Goal: Task Accomplishment & Management: Use online tool/utility

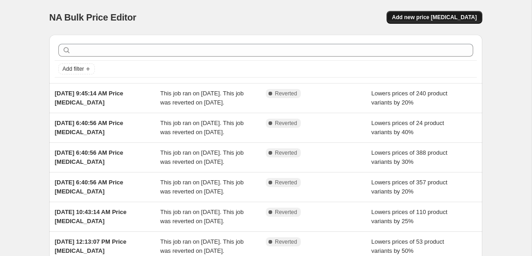
click at [422, 16] on span "Add new price [MEDICAL_DATA]" at bounding box center [434, 17] width 85 height 7
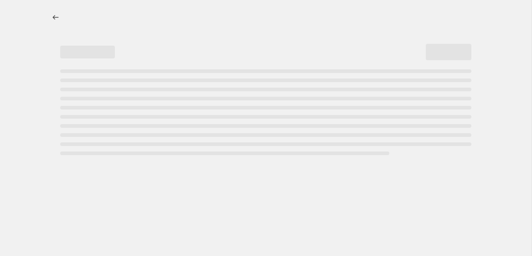
select select "percentage"
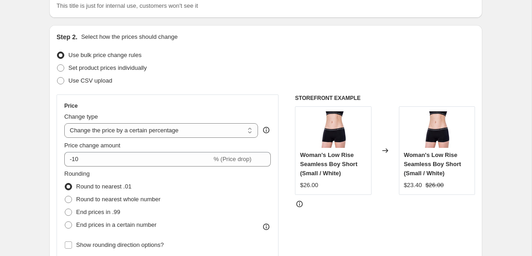
scroll to position [74, 0]
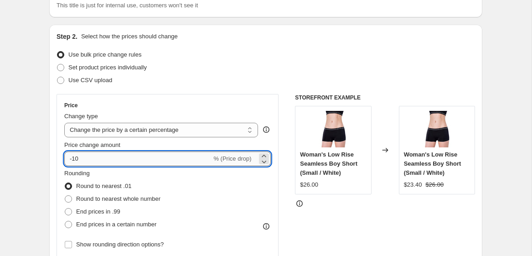
click at [85, 156] on input "-10" at bounding box center [137, 158] width 147 height 15
type input "-1"
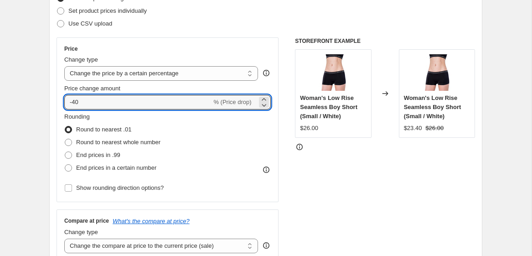
scroll to position [184, 0]
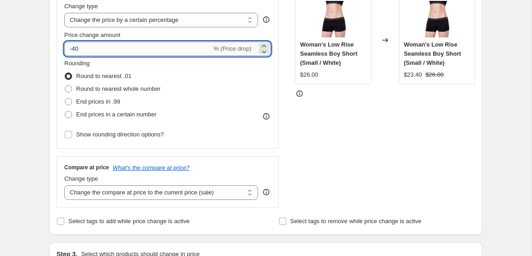
click at [85, 51] on input "-40" at bounding box center [137, 49] width 147 height 15
type input "-4"
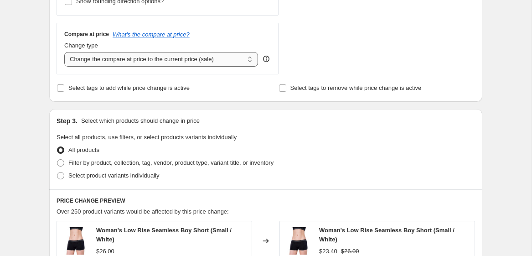
scroll to position [322, 0]
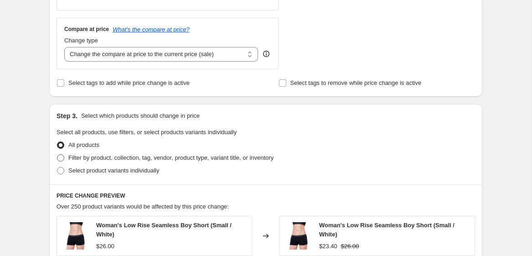
type input "-25"
click at [73, 157] on span "Filter by product, collection, tag, vendor, product type, variant title, or inv…" at bounding box center [170, 157] width 205 height 7
click at [57, 155] on input "Filter by product, collection, tag, vendor, product type, variant title, or inv…" at bounding box center [57, 154] width 0 height 0
radio input "true"
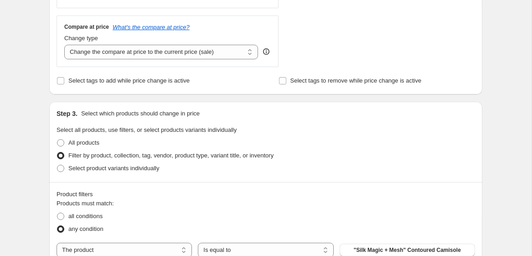
scroll to position [380, 0]
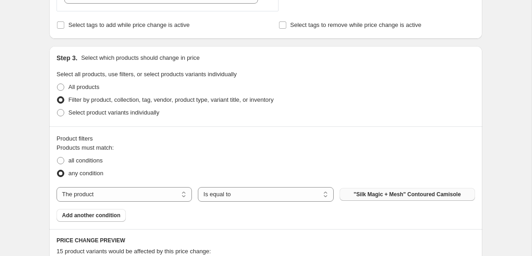
click at [349, 193] on button ""Silk Magic + Mesh" Contoured Camisole" at bounding box center [408, 194] width 136 height 13
click at [299, 191] on select "Is equal to Is not equal to" at bounding box center [266, 194] width 136 height 15
click at [183, 194] on select "The product The product's collection The product's tag The product's vendor The…" at bounding box center [125, 194] width 136 height 15
select select "tag"
click at [378, 193] on button "20%0ff" at bounding box center [408, 194] width 136 height 13
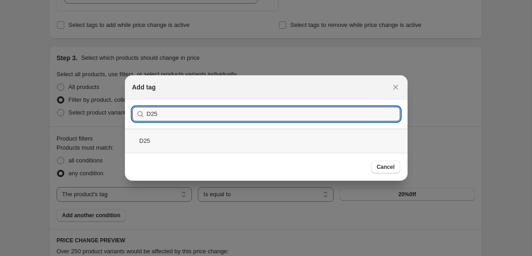
type input "D25"
click at [162, 137] on div "D25" at bounding box center [266, 141] width 283 height 24
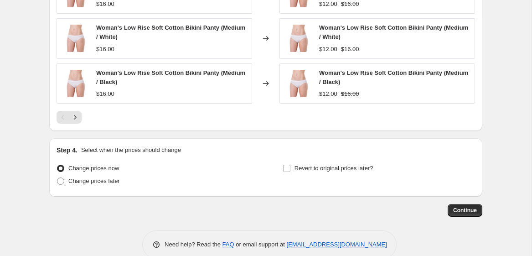
scroll to position [773, 0]
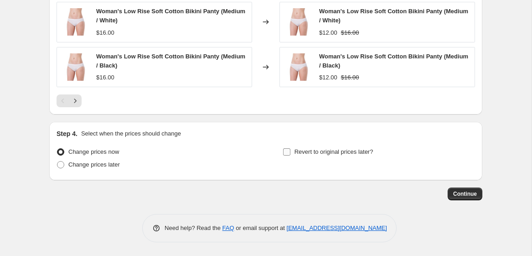
click at [292, 149] on label "Revert to original prices later?" at bounding box center [328, 152] width 91 height 13
click at [291, 149] on input "Revert to original prices later?" at bounding box center [286, 151] width 7 height 7
checkbox input "true"
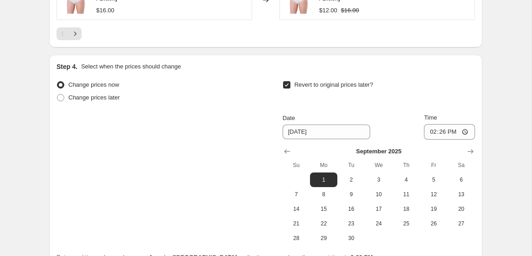
scroll to position [846, 0]
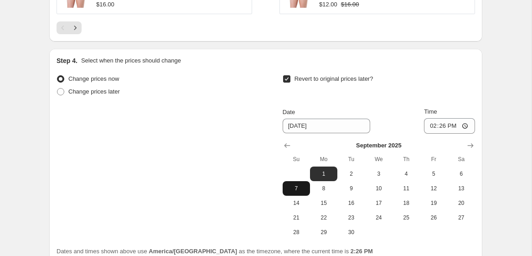
click at [294, 189] on span "7" at bounding box center [297, 188] width 20 height 7
type input "[DATE]"
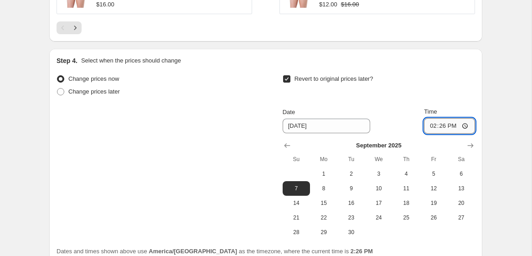
click at [438, 122] on input "14:26" at bounding box center [449, 126] width 51 height 16
click at [429, 124] on input "14:26" at bounding box center [449, 126] width 51 height 16
type input "23:59"
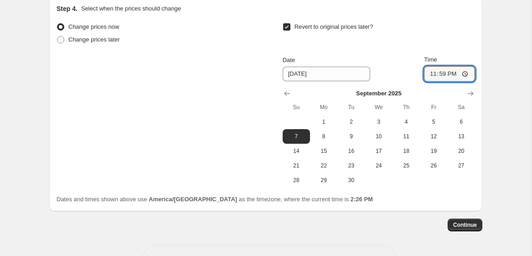
scroll to position [900, 0]
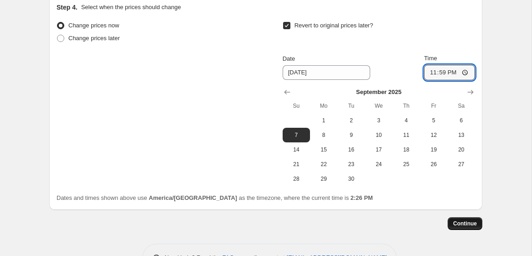
click at [462, 228] on button "Continue" at bounding box center [465, 223] width 35 height 13
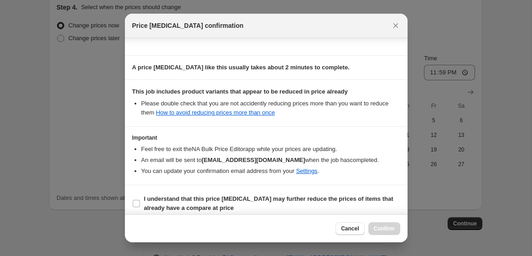
scroll to position [137, 0]
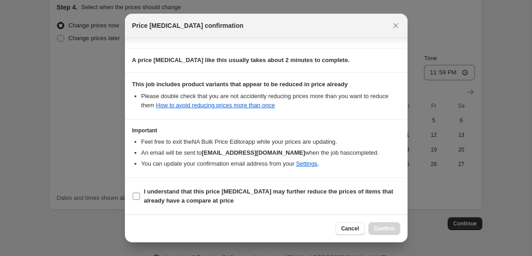
click at [135, 195] on input "I understand that this price [MEDICAL_DATA] may further reduce the prices of it…" at bounding box center [136, 196] width 7 height 7
checkbox input "true"
click at [386, 225] on button "Confirm" at bounding box center [385, 228] width 32 height 13
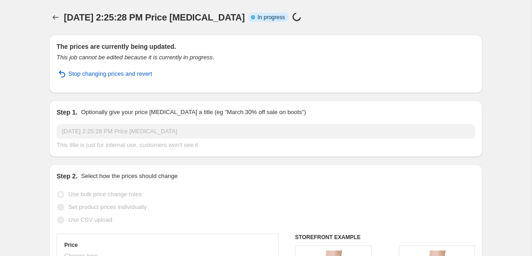
select select "percentage"
select select "tag"
